Goal: Information Seeking & Learning: Learn about a topic

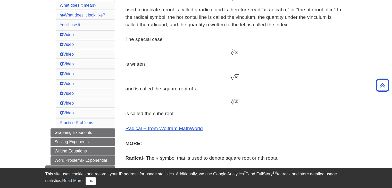
scroll to position [197, 0]
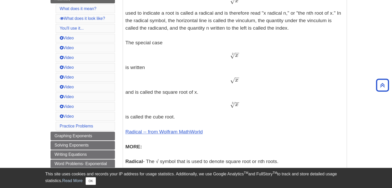
click at [230, 58] on span "√" at bounding box center [232, 55] width 5 height 7
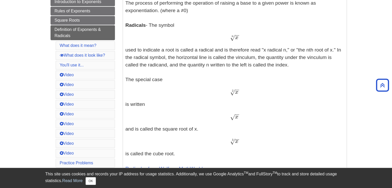
scroll to position [154, 0]
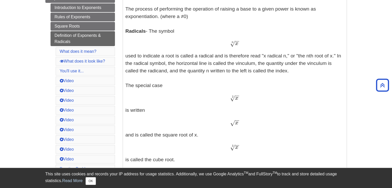
click at [232, 44] on span "n" at bounding box center [233, 42] width 2 height 3
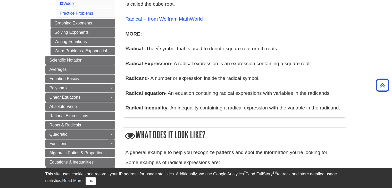
scroll to position [308, 0]
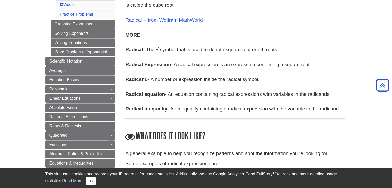
drag, startPoint x: 158, startPoint y: 50, endPoint x: 160, endPoint y: 49, distance: 2.7
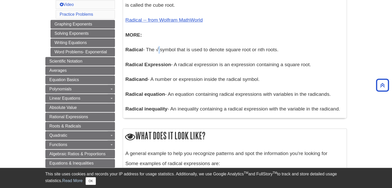
copy p "√"
